Goal: Go to known website: Access a specific website the user already knows

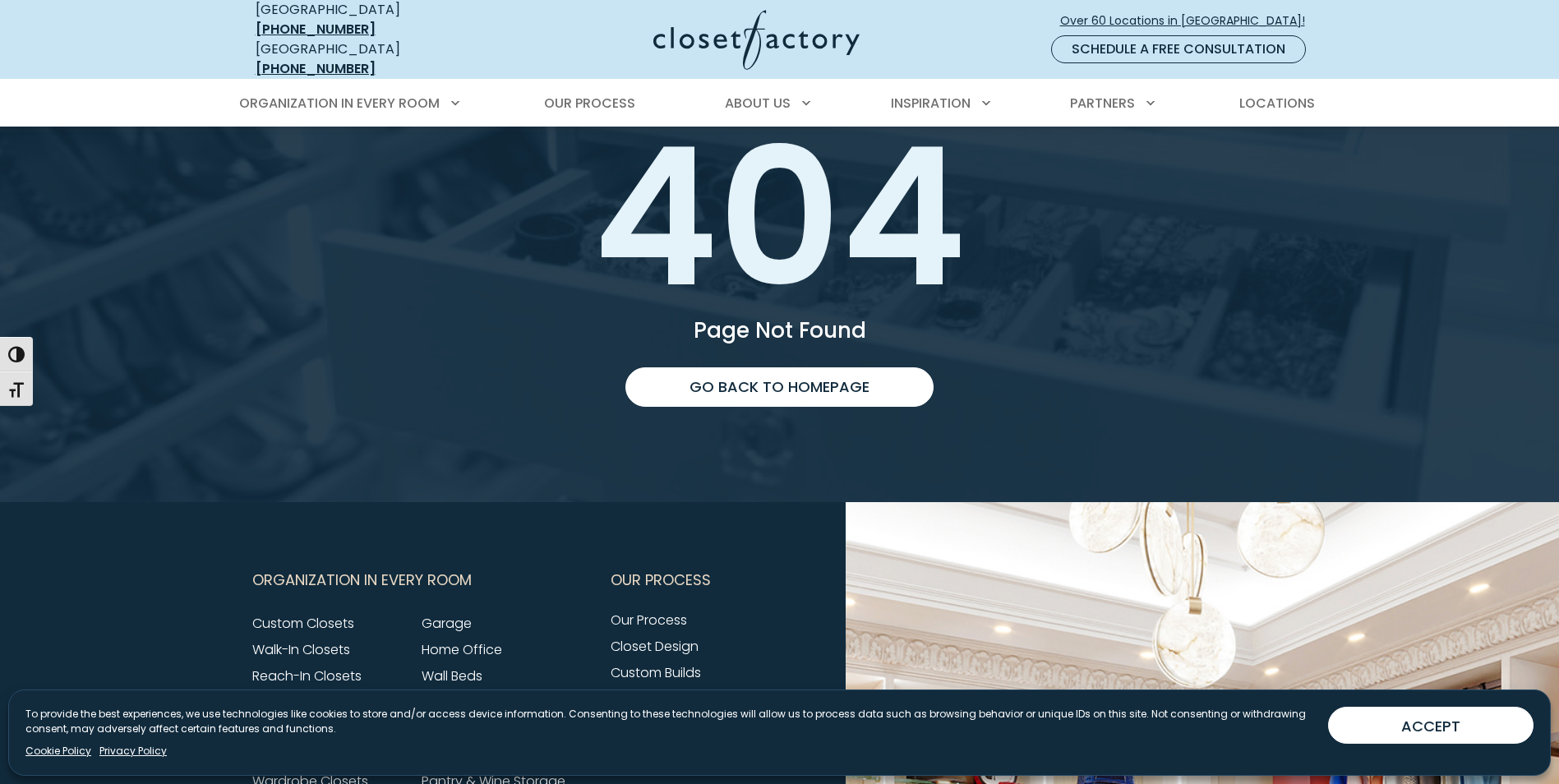
scroll to position [247, 0]
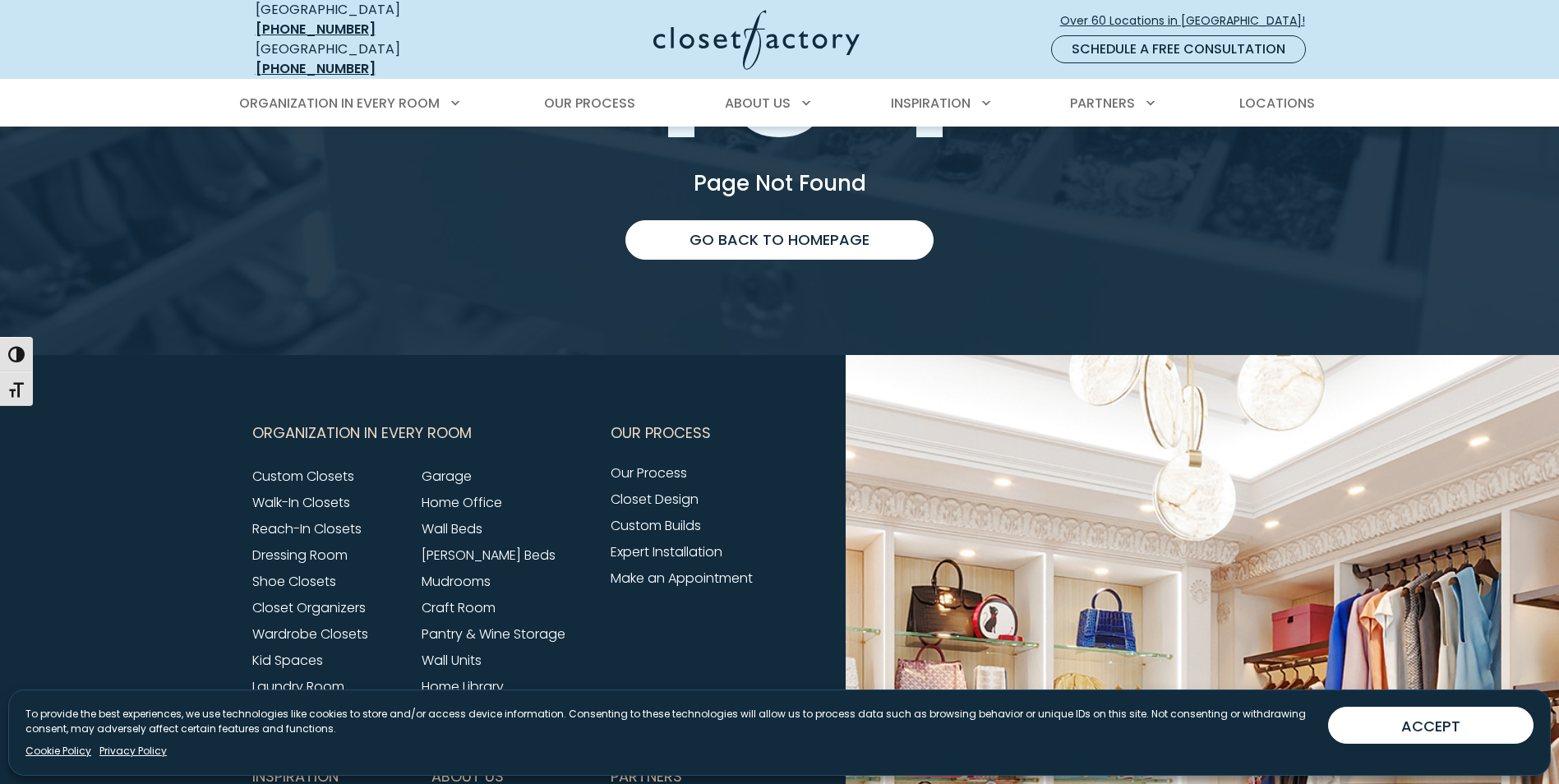
click at [1394, 720] on button "ACCEPT" at bounding box center [1430, 725] width 205 height 37
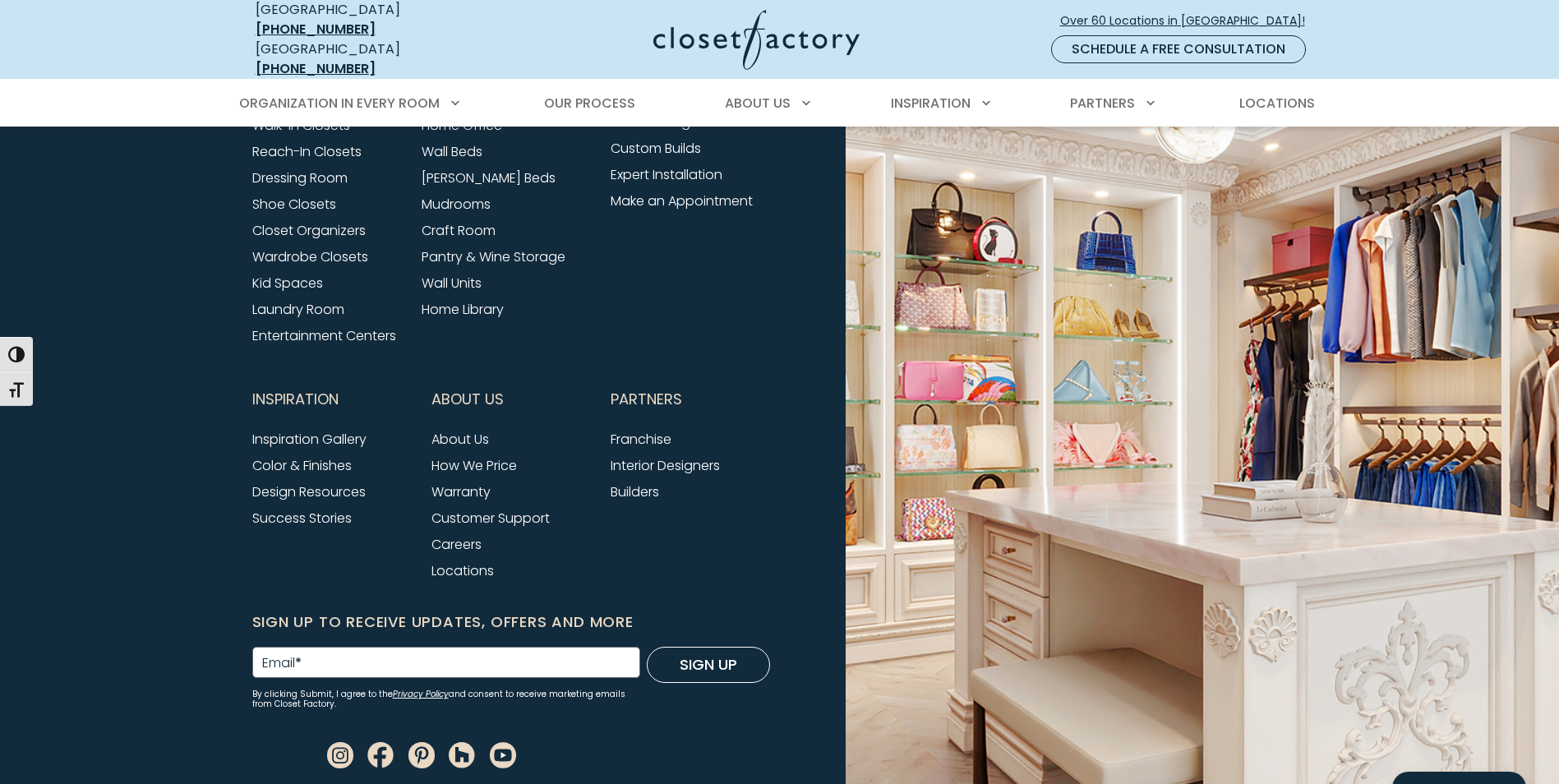
scroll to position [689, 0]
